Goal: Transaction & Acquisition: Book appointment/travel/reservation

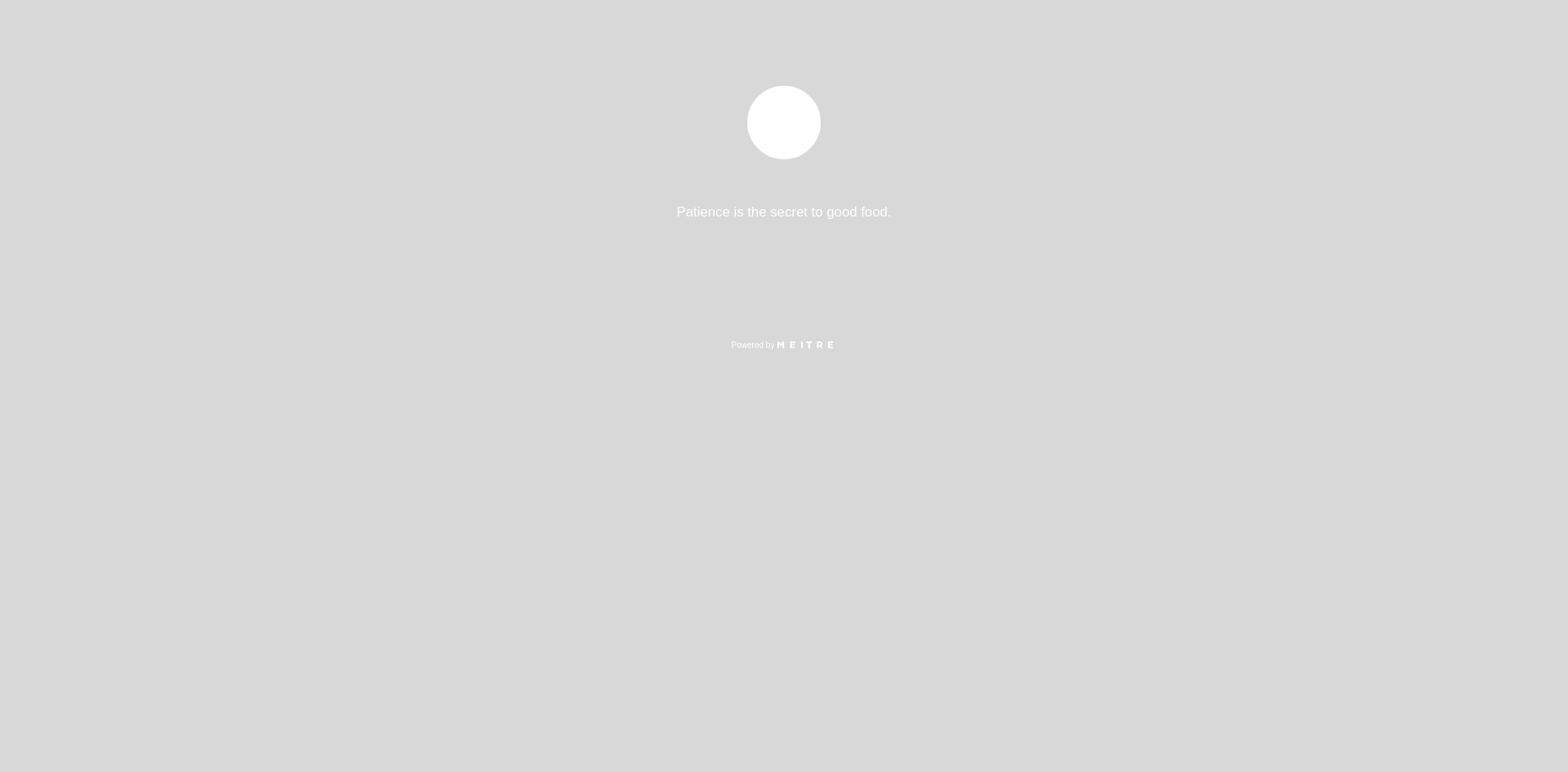
select select "es"
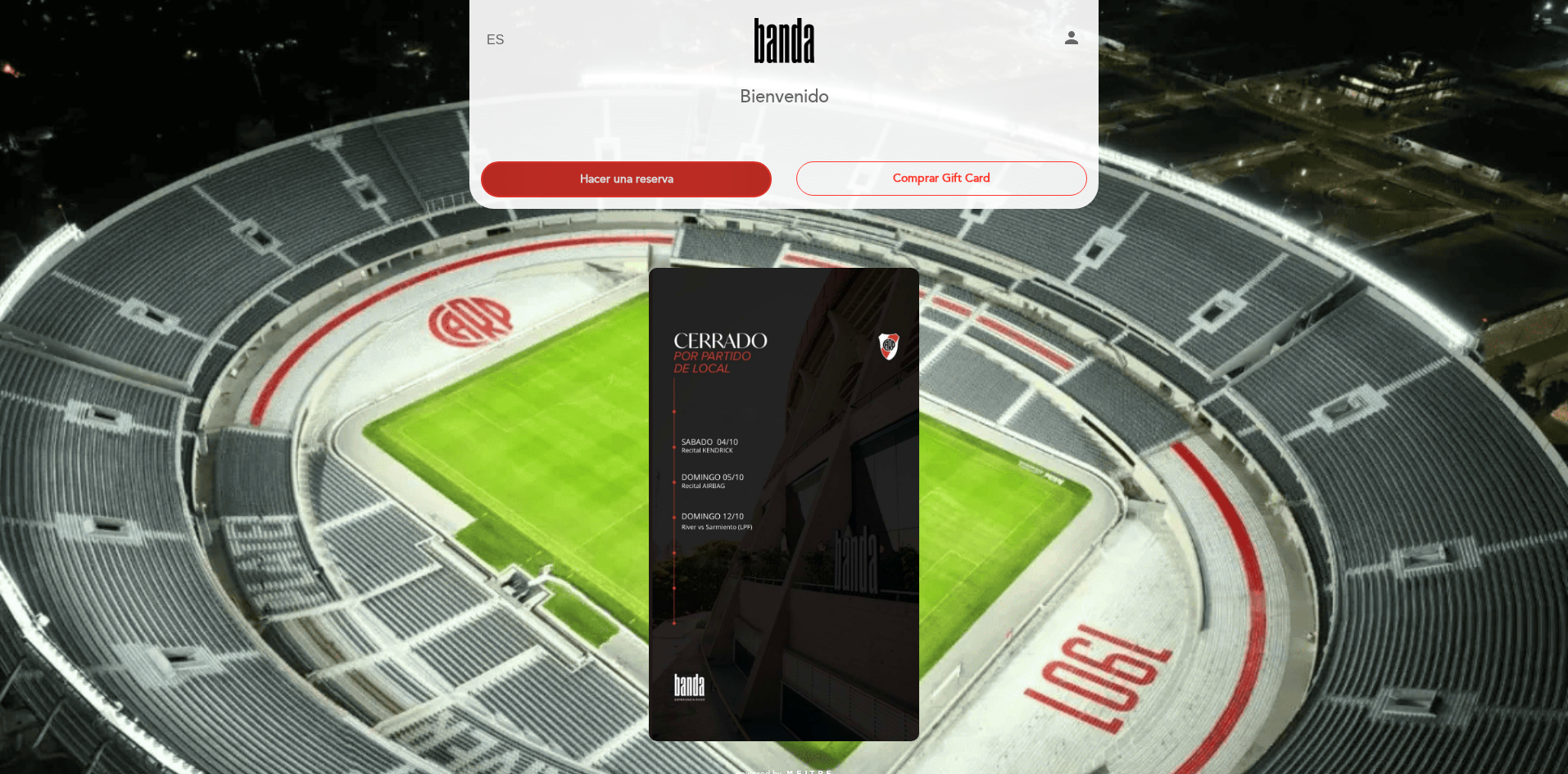
click at [659, 176] on button "Hacer una reserva" at bounding box center [626, 179] width 290 height 36
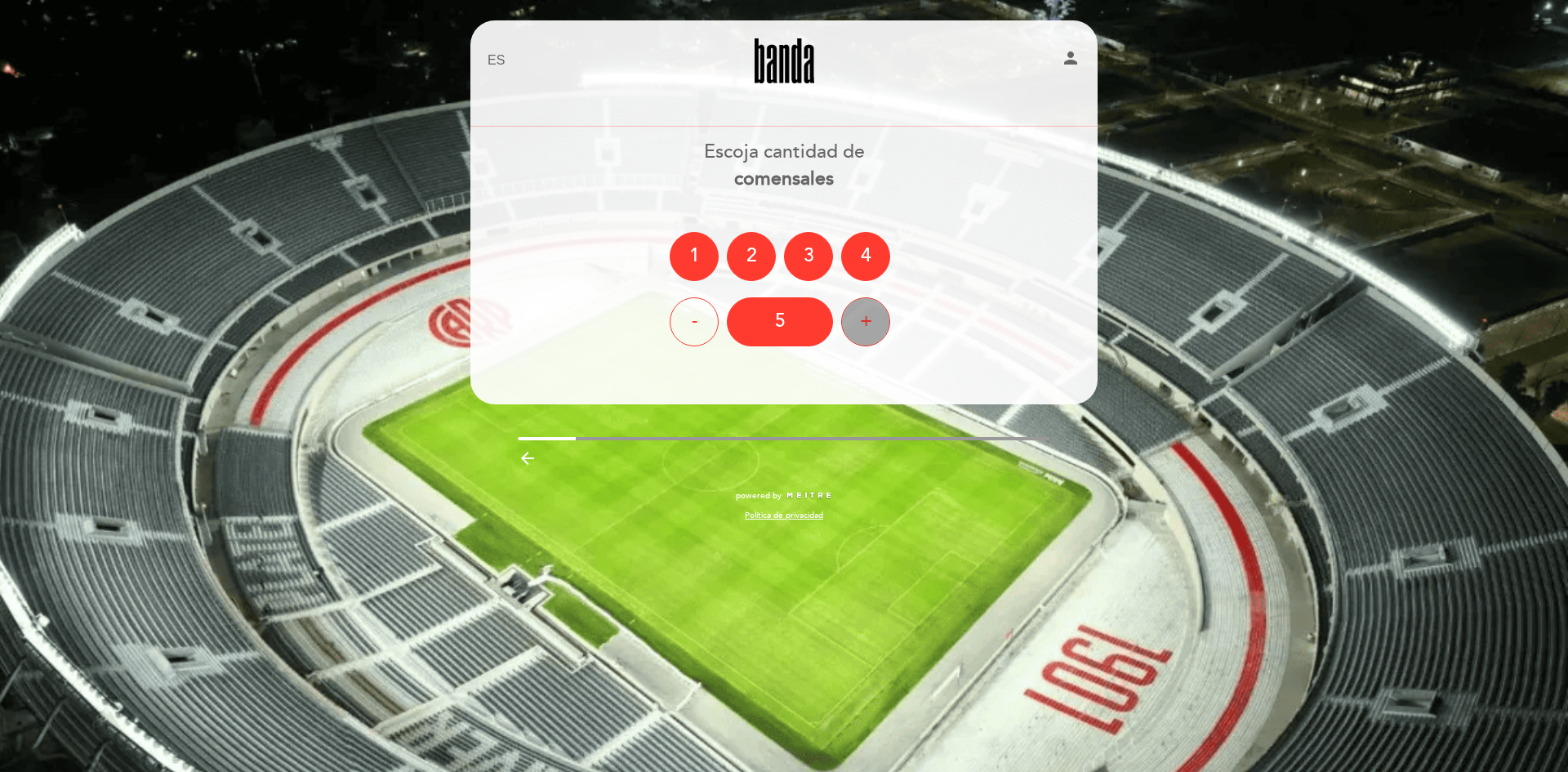
click at [874, 322] on div "+" at bounding box center [865, 321] width 49 height 49
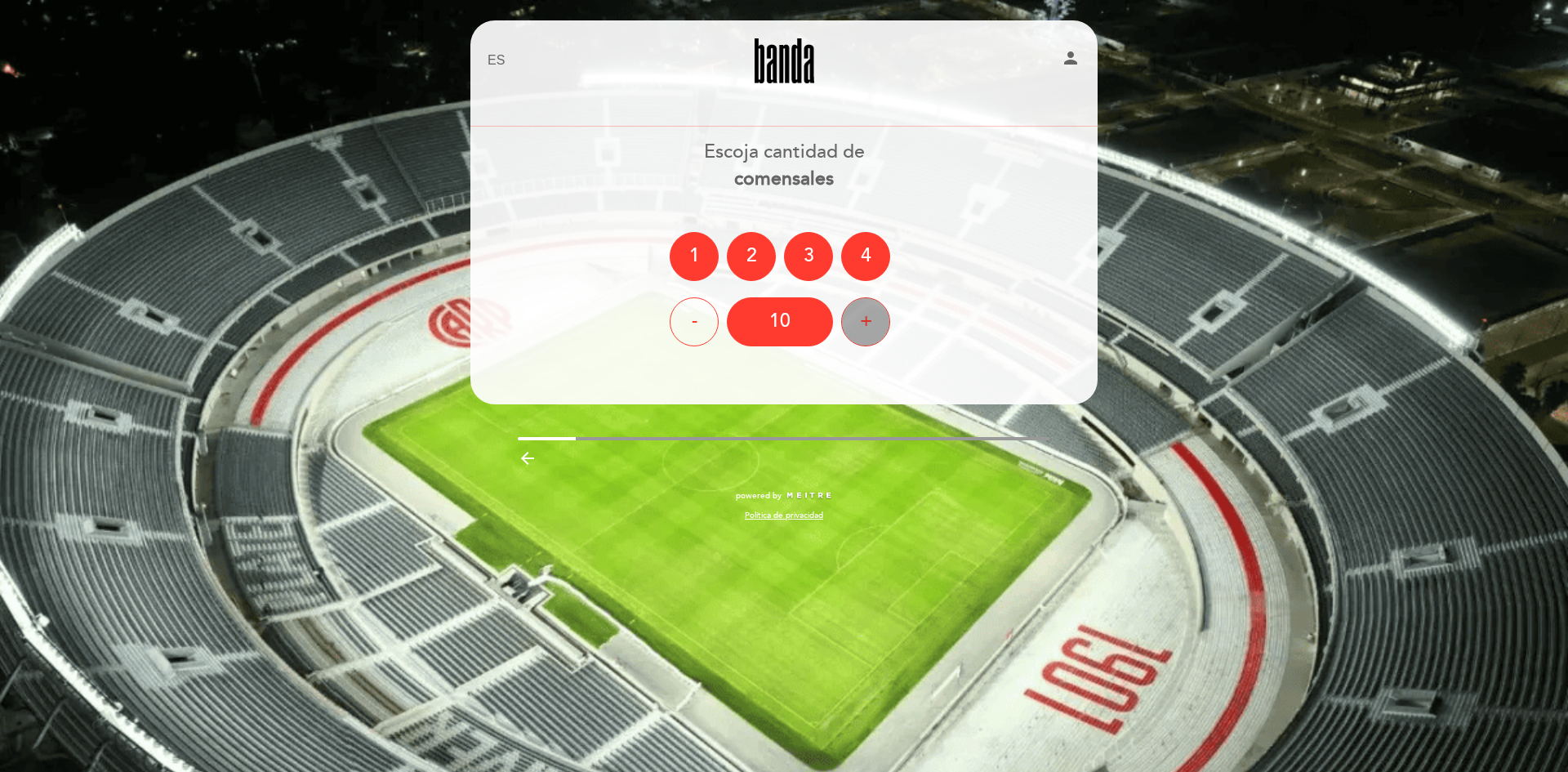
click at [874, 322] on div "+" at bounding box center [865, 321] width 49 height 49
click at [773, 317] on div "12" at bounding box center [780, 321] width 106 height 49
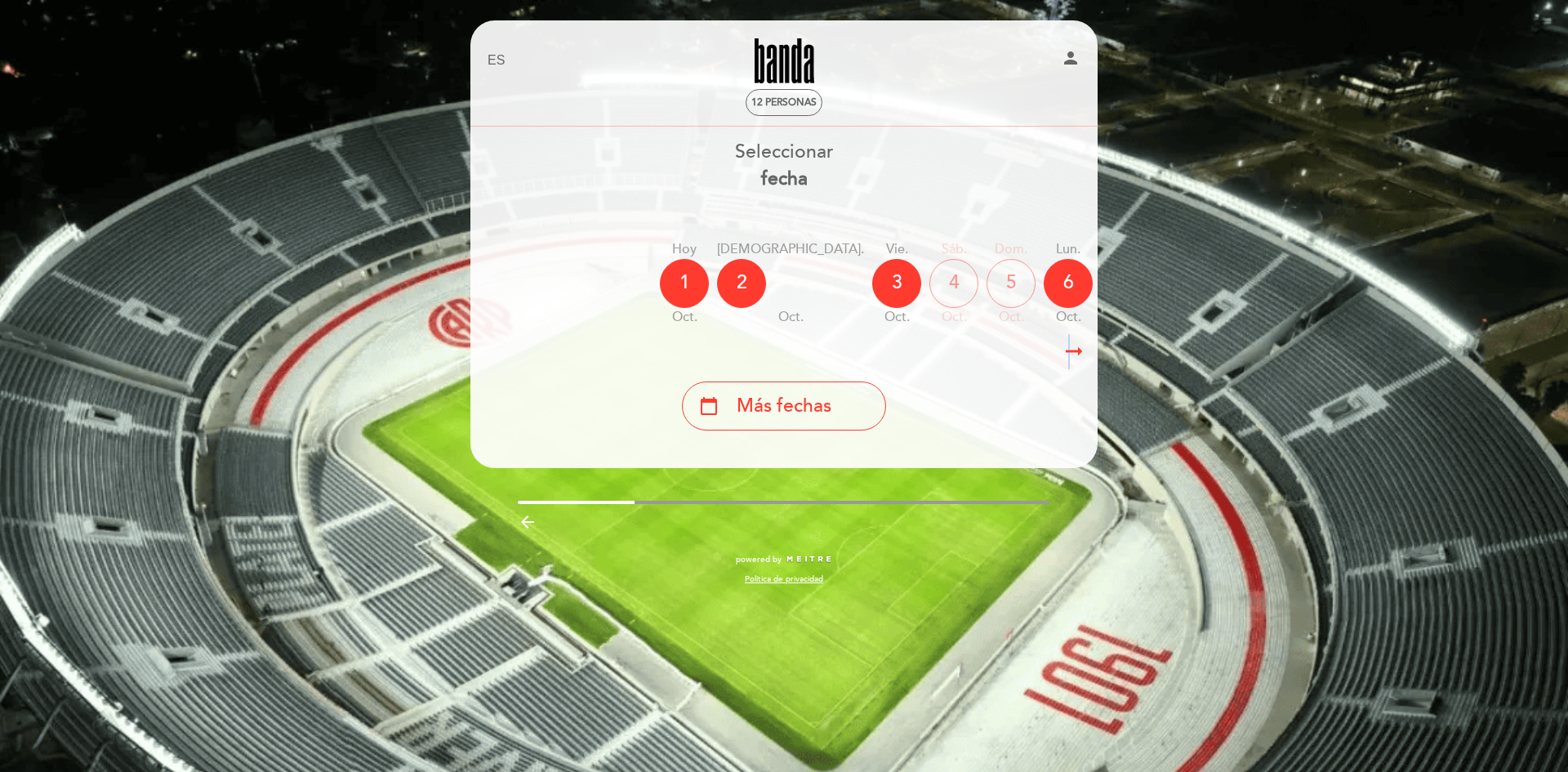
click at [1069, 349] on icon "arrow_right_alt" at bounding box center [1074, 352] width 25 height 35
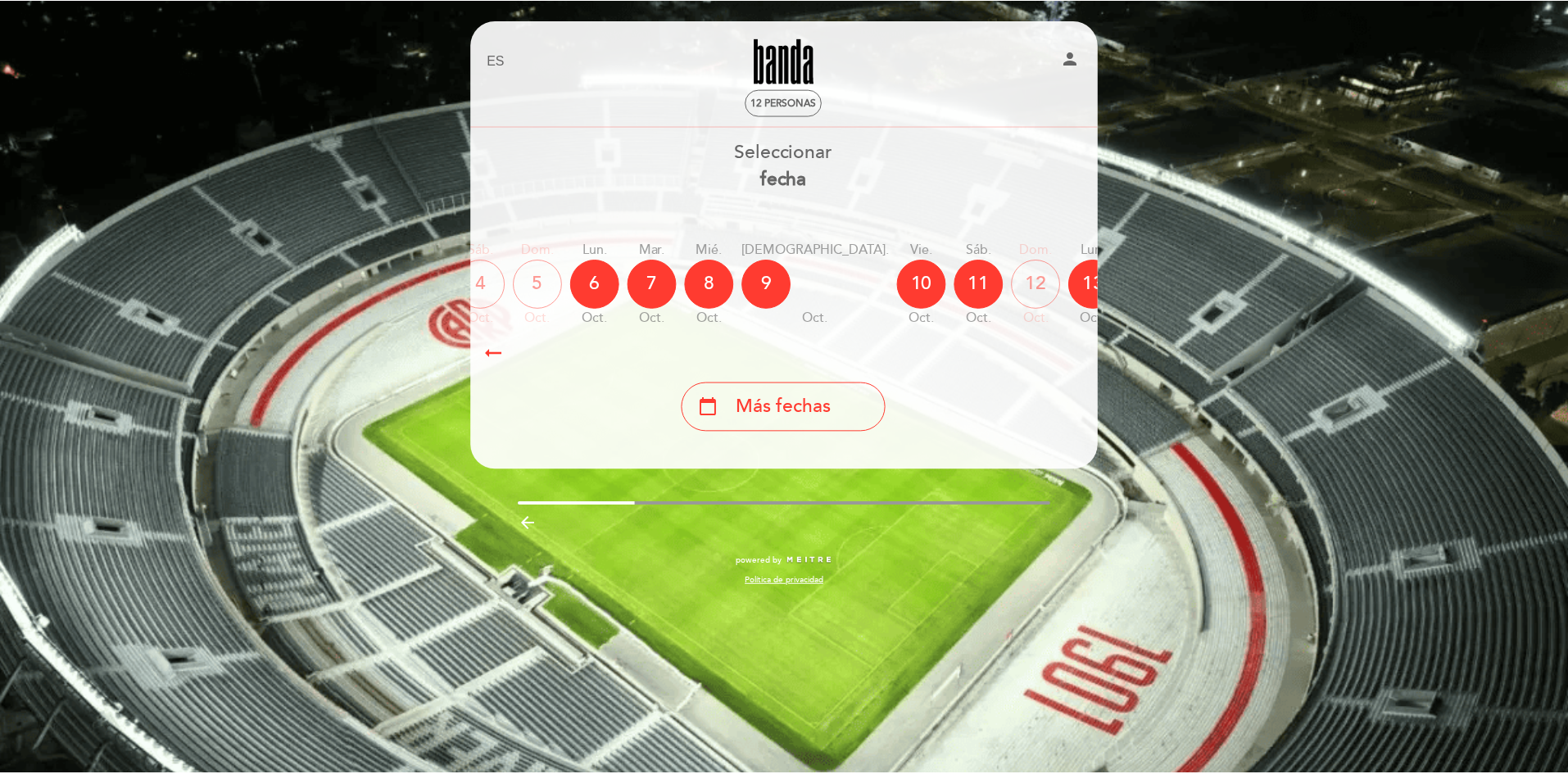
scroll to position [0, 478]
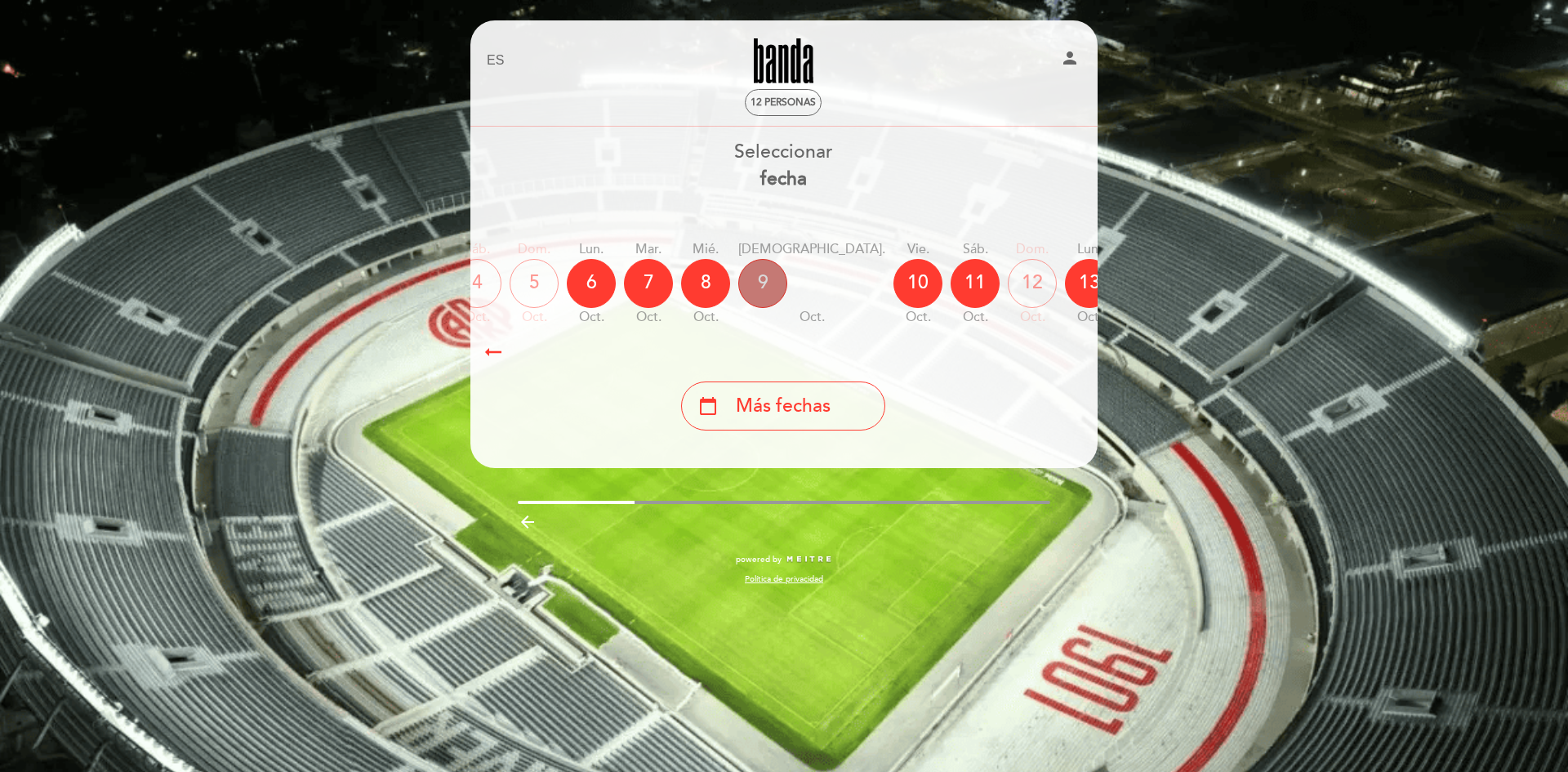
click at [738, 289] on div "9" at bounding box center [762, 283] width 49 height 49
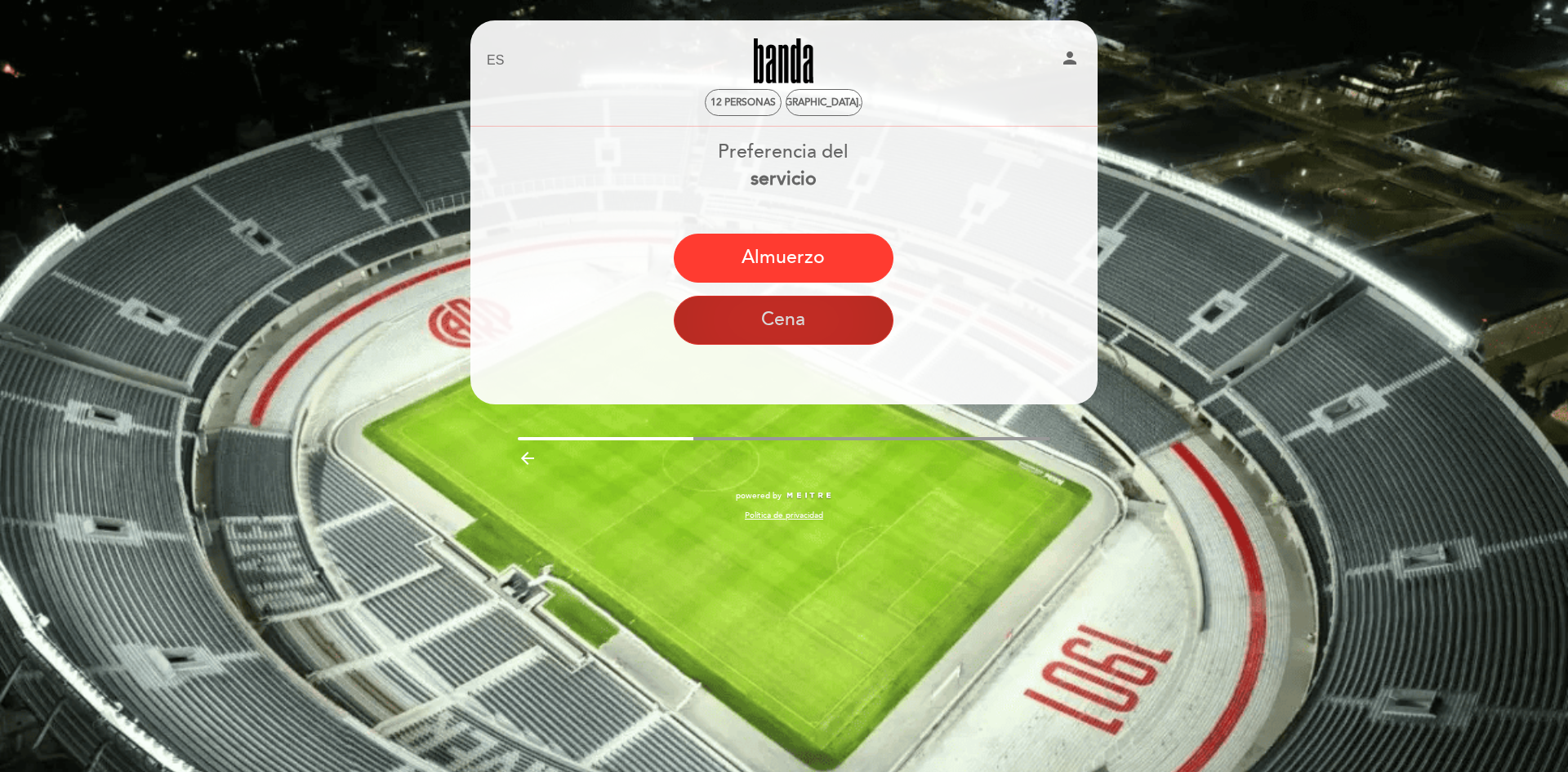
click at [826, 320] on button "Cena" at bounding box center [783, 320] width 220 height 49
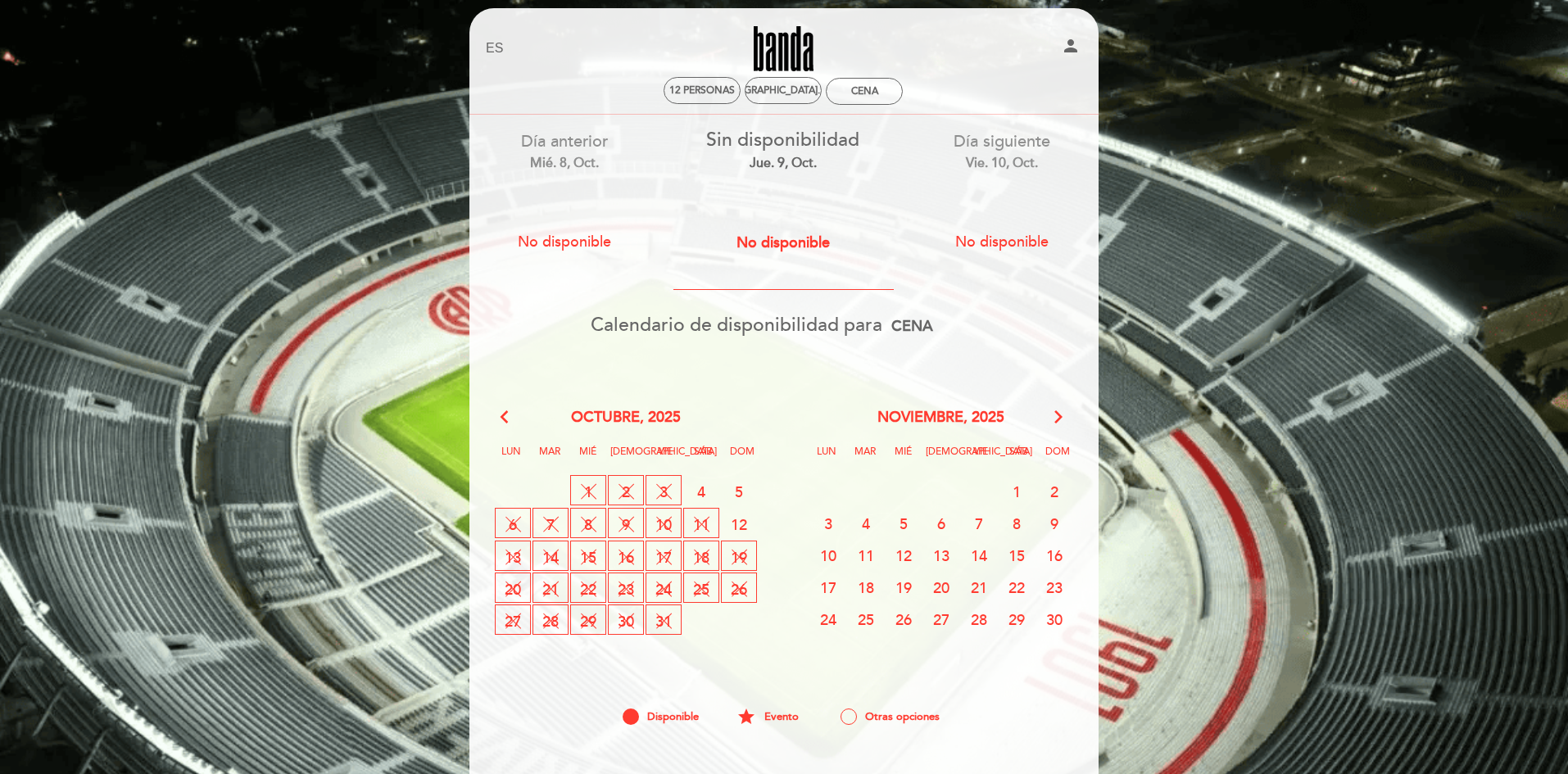
scroll to position [0, 0]
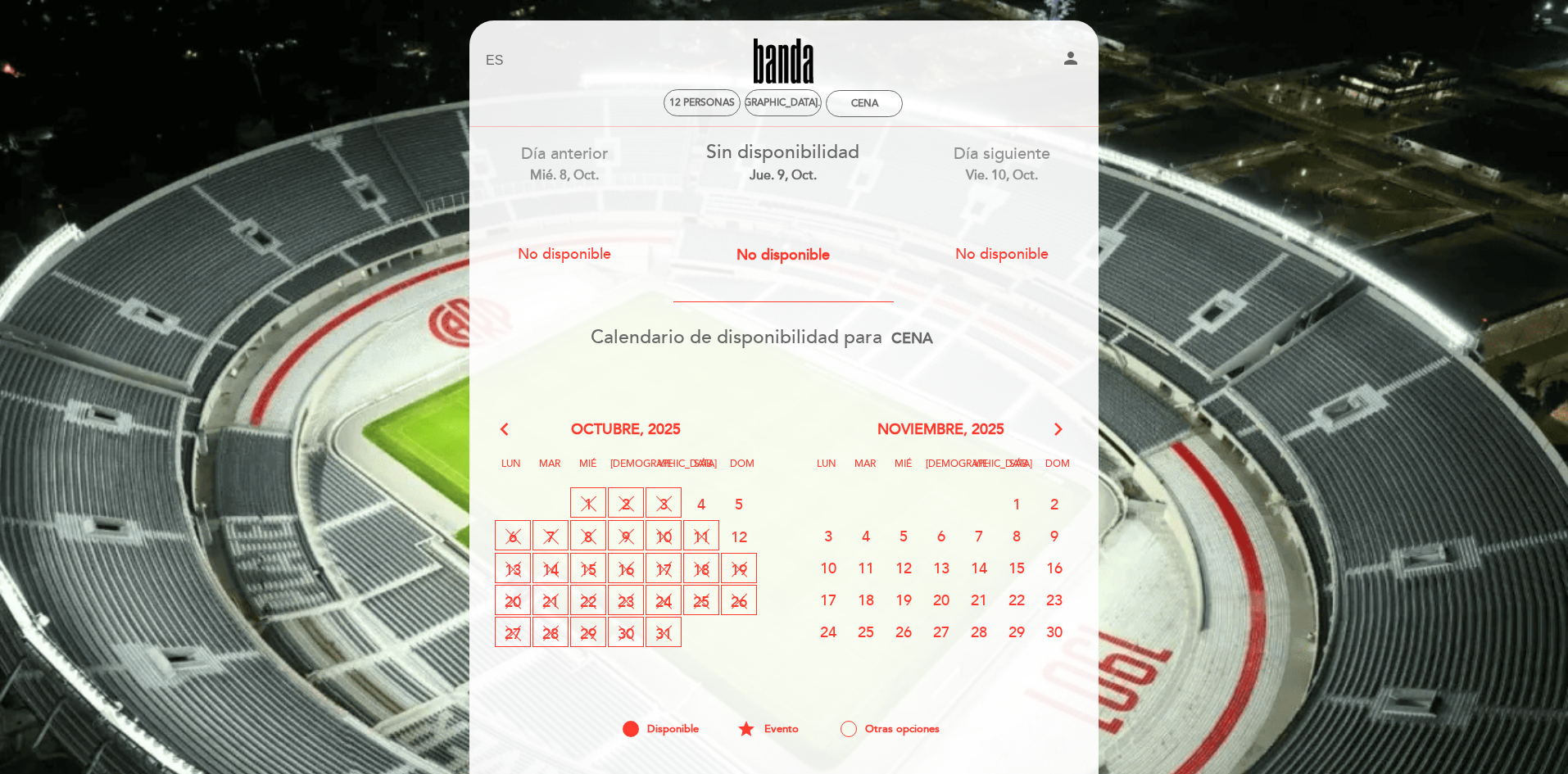
click at [737, 535] on span "12 CERRADO" at bounding box center [738, 536] width 36 height 30
click at [856, 112] on div "Cena" at bounding box center [864, 103] width 76 height 26
select select "? undefined:undefined ?"
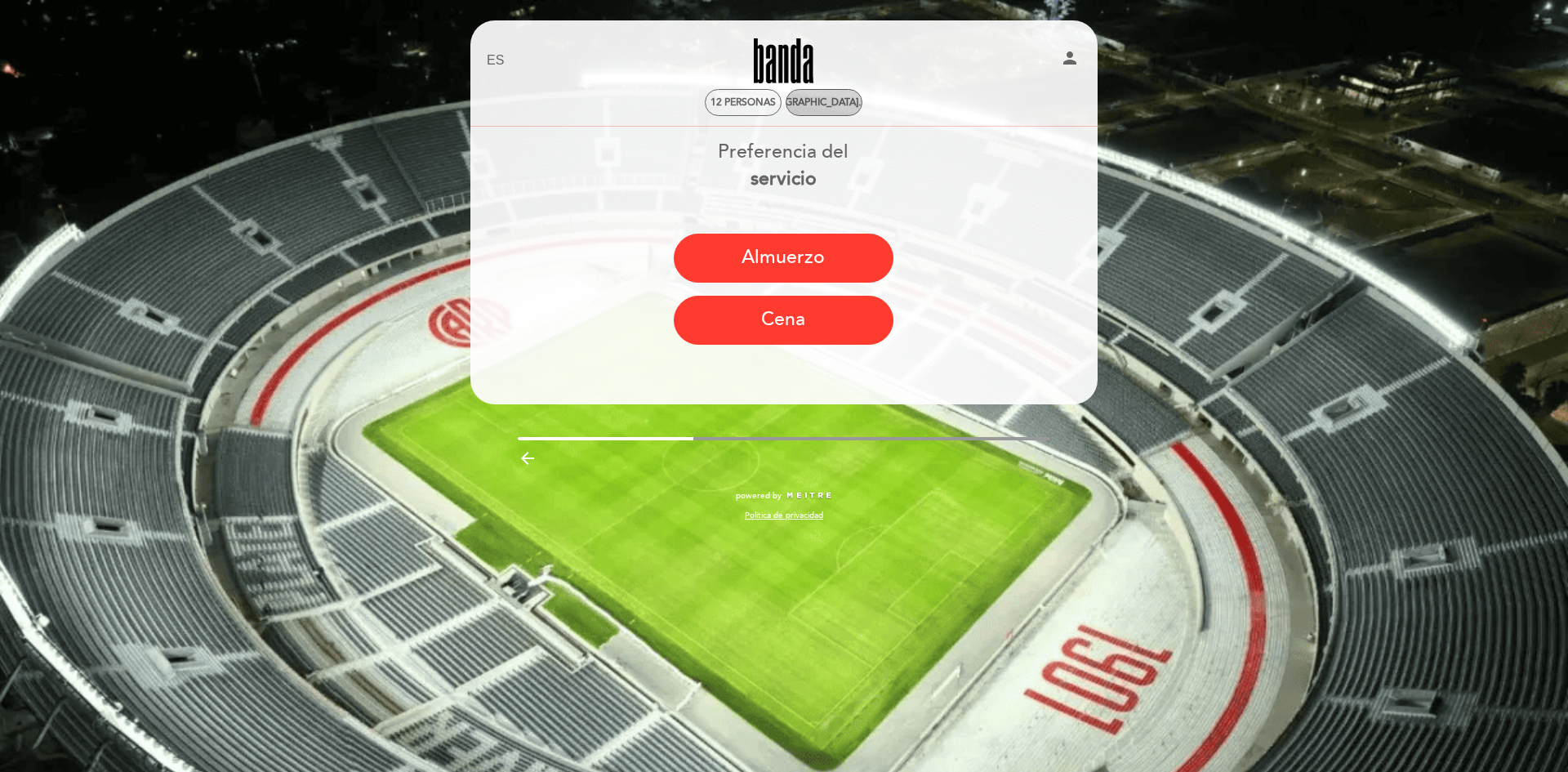
click at [818, 99] on div "[DEMOGRAPHIC_DATA]. 9, oct." at bounding box center [824, 102] width 144 height 12
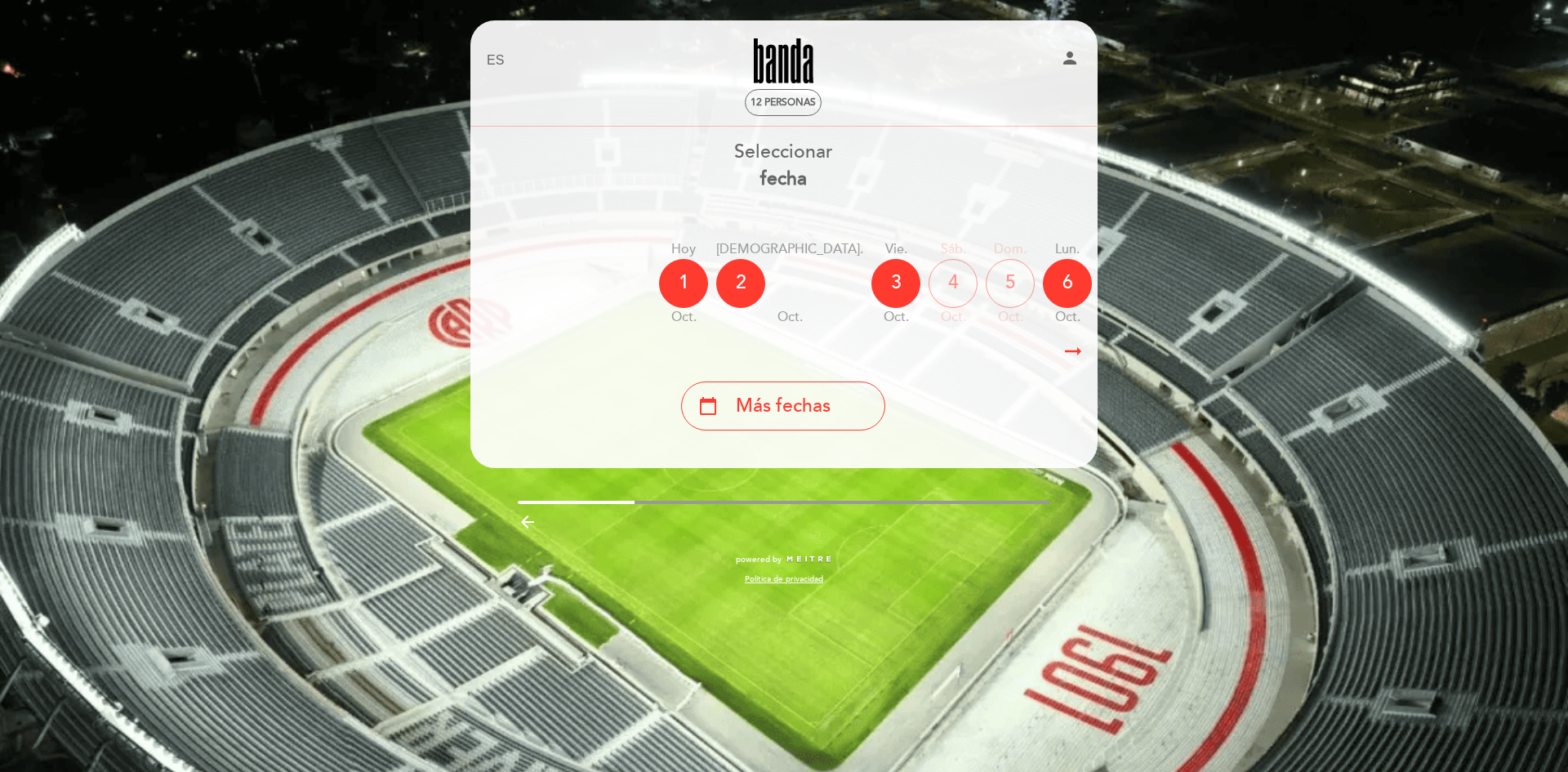
drag, startPoint x: 1016, startPoint y: 292, endPoint x: 723, endPoint y: 303, distance: 293.2
click at [723, 303] on div "[DATE] [DATE] [DATE] [DATE] [DATE] [DATE] [DATE] [DATE] [DATE] jue. oct." at bounding box center [783, 284] width 629 height 103
click at [1070, 345] on icon "arrow_right_alt" at bounding box center [1074, 352] width 25 height 35
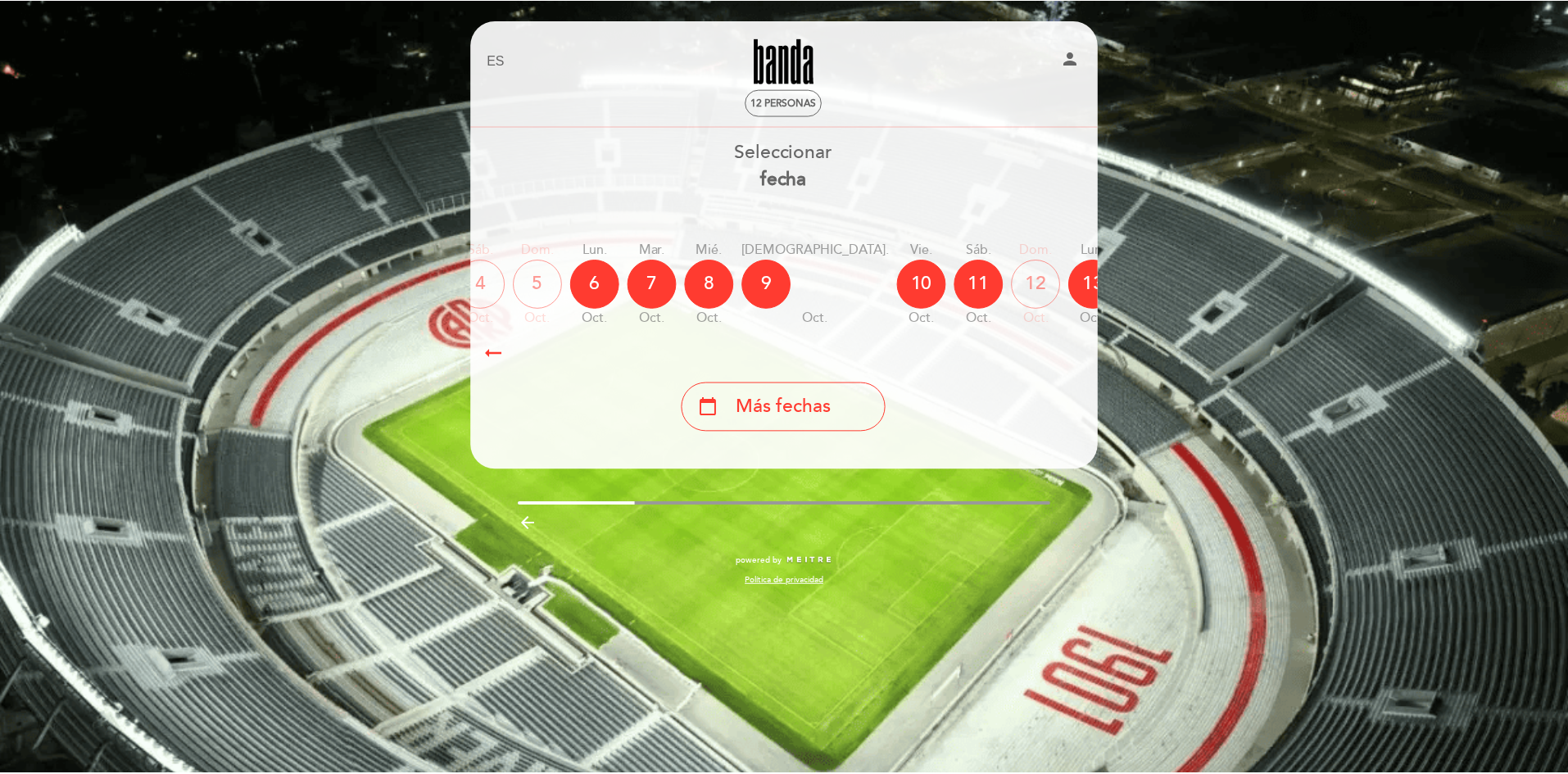
scroll to position [0, 478]
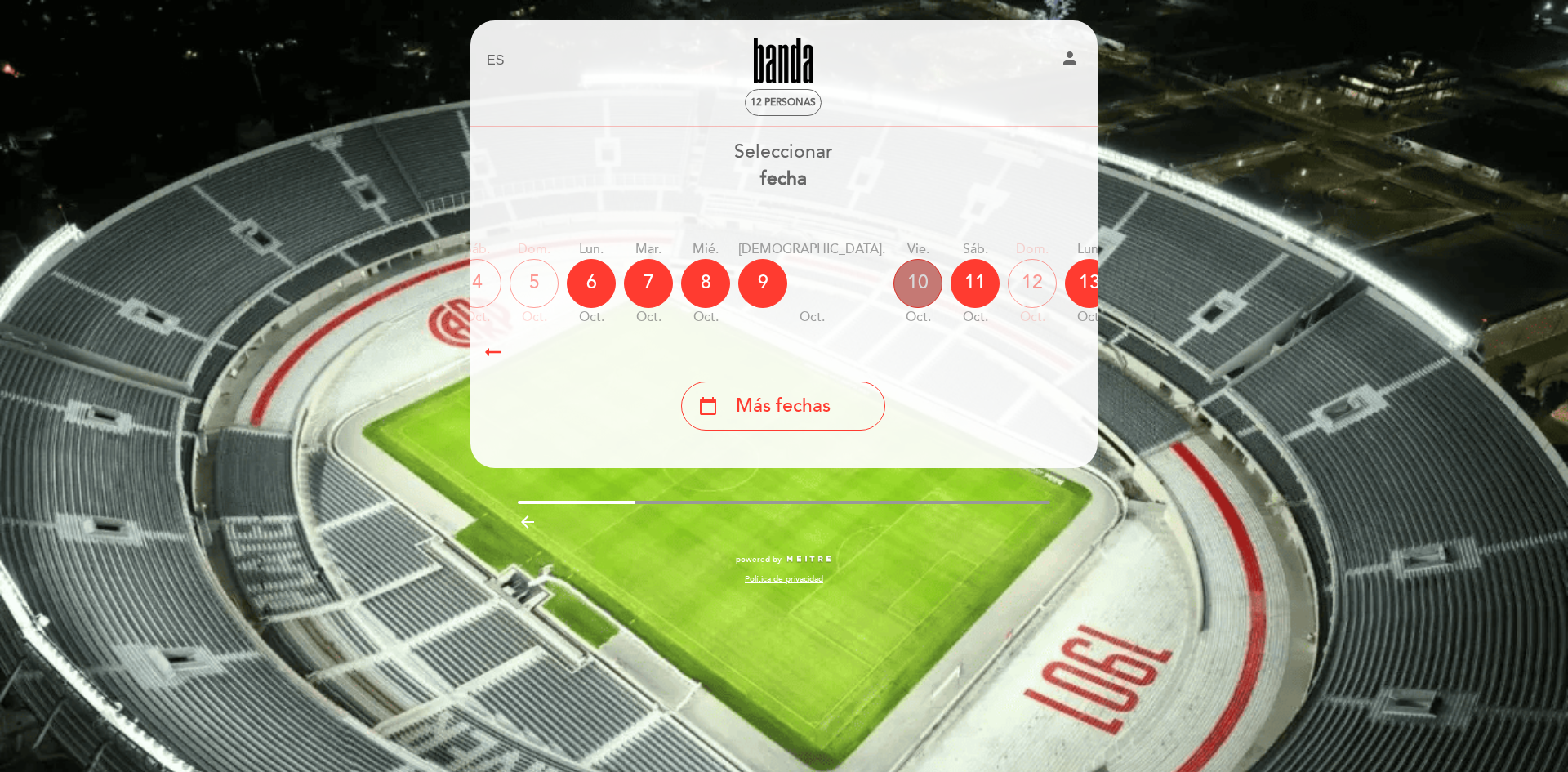
click at [894, 276] on div "10" at bounding box center [918, 283] width 49 height 49
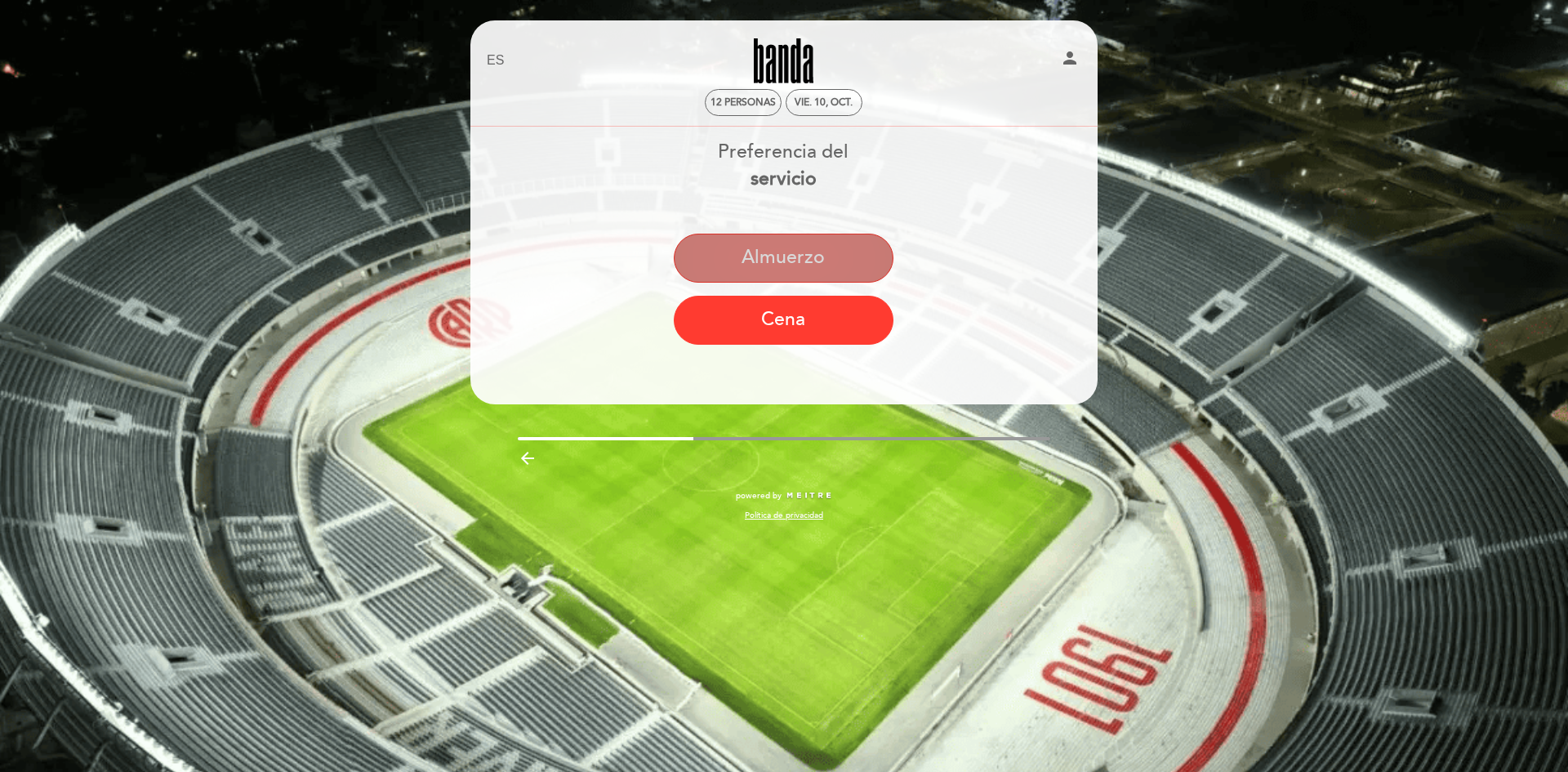
click at [771, 255] on button "Almuerzo" at bounding box center [783, 258] width 220 height 49
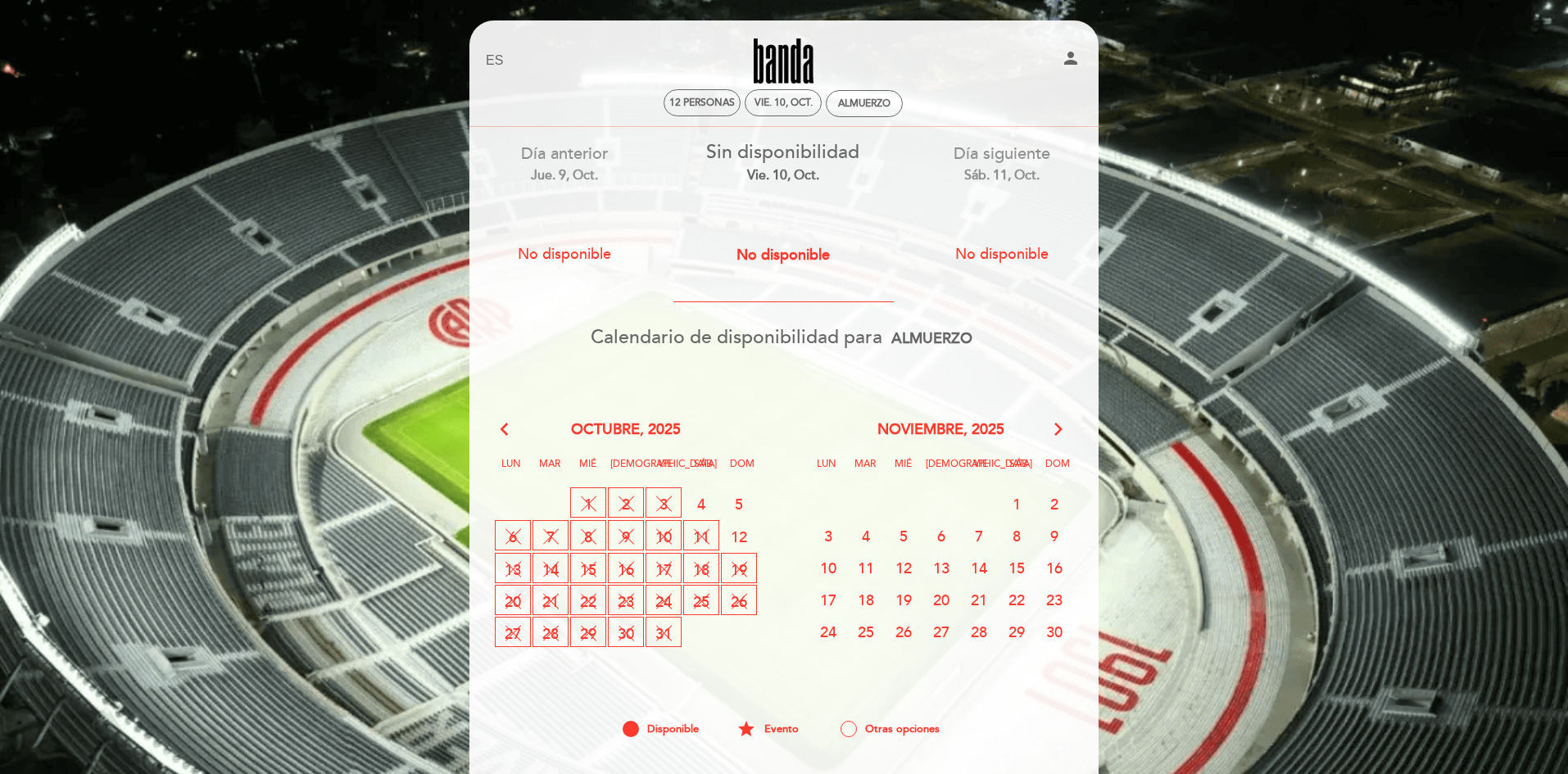
click at [1145, 117] on div "EN ES PT [GEOGRAPHIC_DATA] person 12 personas vie. 10, oct. [GEOGRAPHIC_DATA] […" at bounding box center [784, 475] width 1568 height 951
